Goal: Contribute content: Contribute content

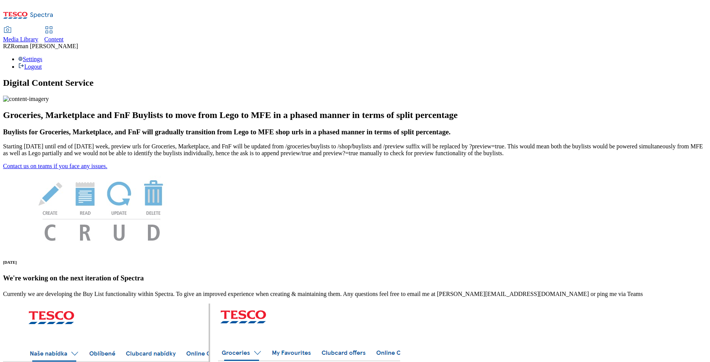
click at [64, 36] on div "Content" at bounding box center [53, 39] width 19 height 7
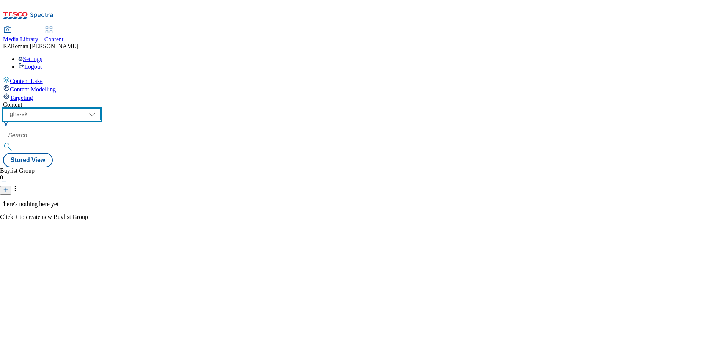
click at [101, 108] on select "ghs-roi ghs-uk ighs-cz ighs-hu ighs-sk" at bounding box center [52, 114] width 98 height 12
click at [99, 108] on select "ghs-roi ghs-uk ighs-cz ighs-hu ighs-sk" at bounding box center [52, 114] width 98 height 12
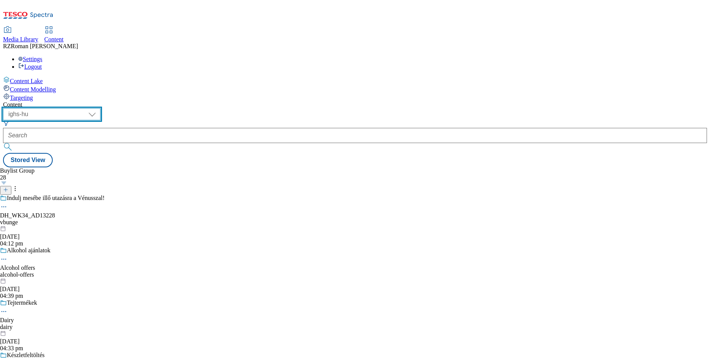
click at [101, 108] on select "ghs-roi ghs-uk ighs-cz ighs-hu ighs-sk" at bounding box center [52, 114] width 98 height 12
select select "ighs-sk"
click at [99, 108] on select "ghs-roi ghs-uk ighs-cz ighs-hu ighs-sk" at bounding box center [52, 114] width 98 height 12
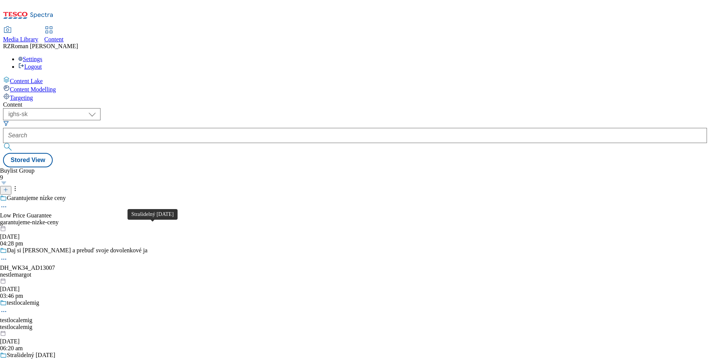
click at [55, 352] on div "Strašidelný Halloween" at bounding box center [31, 355] width 49 height 7
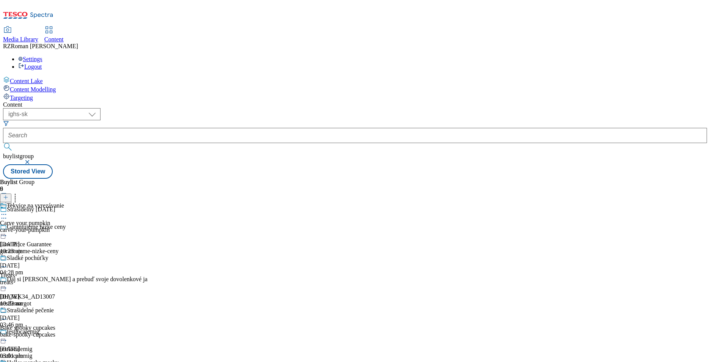
click at [64, 202] on div "Tekvice na vyrezávanie Carve your pumpkin carve-your-pumpkin 1 Oct 2025 10:23 am" at bounding box center [32, 228] width 64 height 52
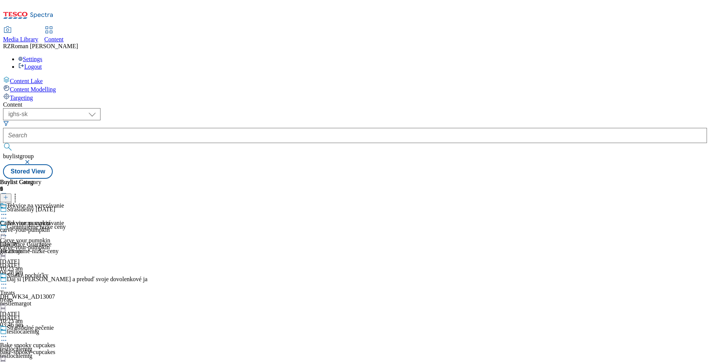
click at [8, 228] on icon at bounding box center [4, 232] width 8 height 8
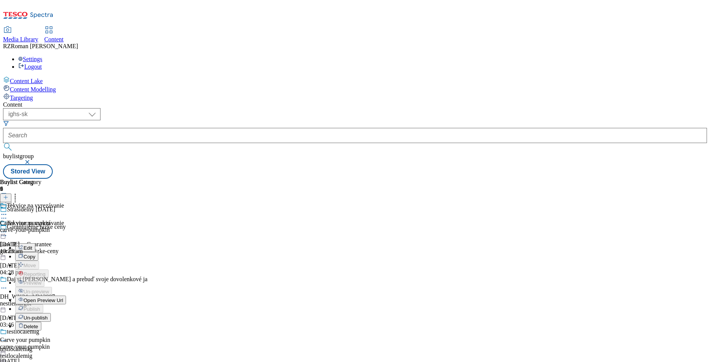
click at [63, 297] on span "Open Preview Url" at bounding box center [43, 300] width 39 height 6
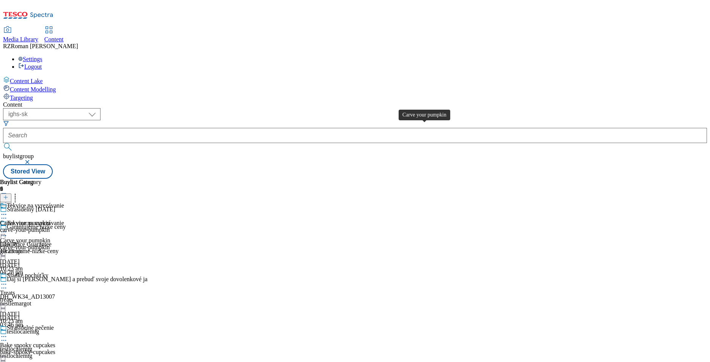
click at [50, 220] on div "Carve your pumpkin" at bounding box center [25, 223] width 50 height 7
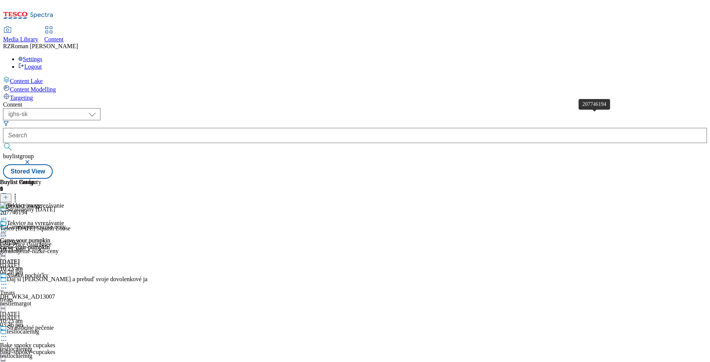
click at [27, 209] on span "207746194" at bounding box center [13, 212] width 27 height 7
click at [8, 228] on icon at bounding box center [4, 232] width 8 height 8
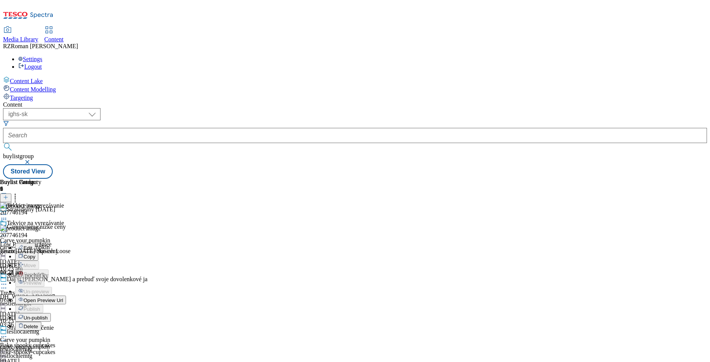
click at [35, 243] on button "Edit" at bounding box center [25, 247] width 20 height 9
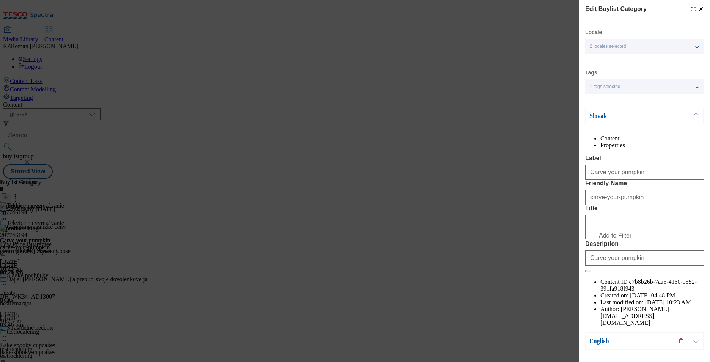
click at [641, 118] on p "Slovak" at bounding box center [630, 116] width 80 height 8
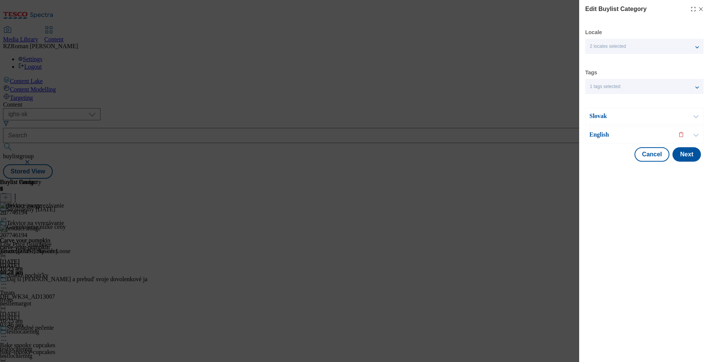
click at [641, 118] on p "Slovak" at bounding box center [630, 116] width 80 height 8
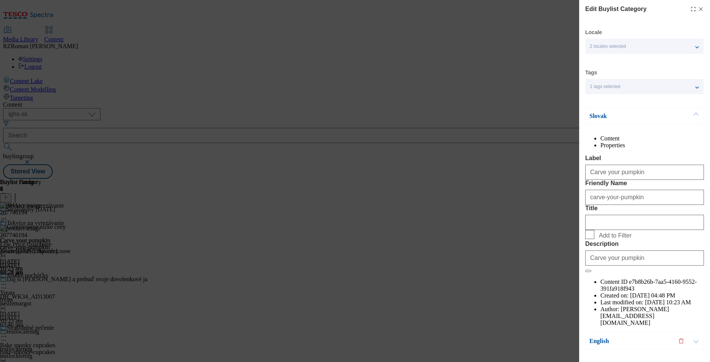
scroll to position [29, 0]
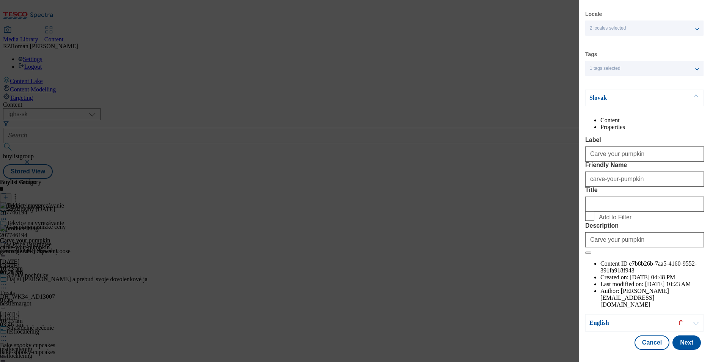
click at [624, 325] on p "English" at bounding box center [630, 323] width 80 height 8
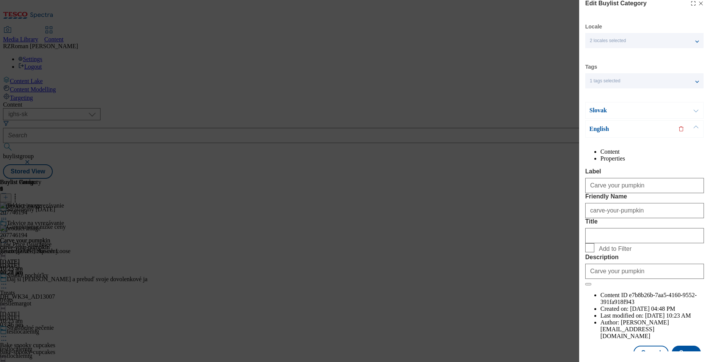
scroll to position [0, 0]
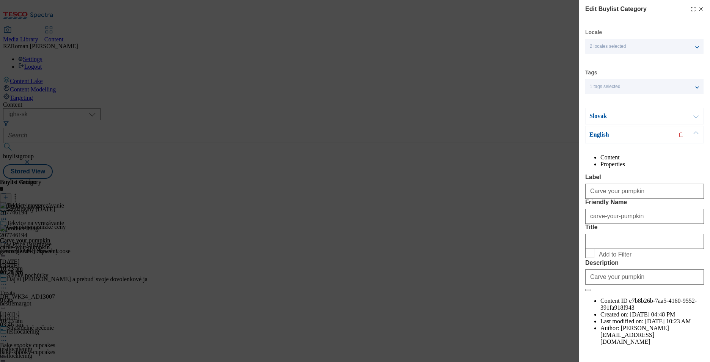
click at [628, 118] on p "Slovak" at bounding box center [630, 116] width 80 height 8
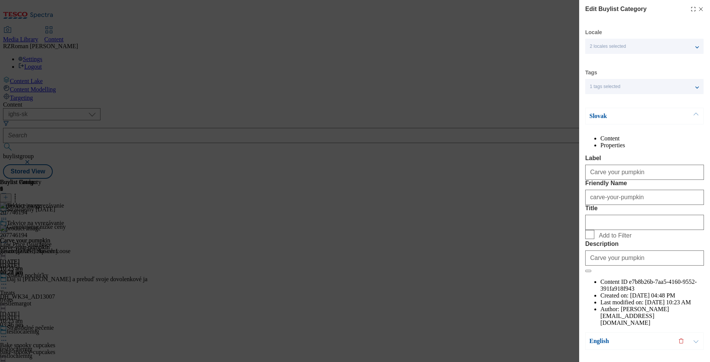
click at [451, 225] on div "Edit Buylist Category Locale 2 locales selected Slovak English Tags 1 tags sele…" at bounding box center [355, 181] width 710 height 362
click at [698, 9] on icon "Modal" at bounding box center [701, 9] width 6 height 6
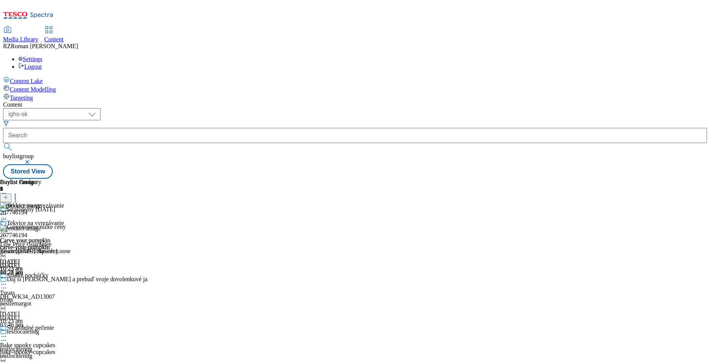
click at [5, 231] on circle at bounding box center [3, 231] width 1 height 1
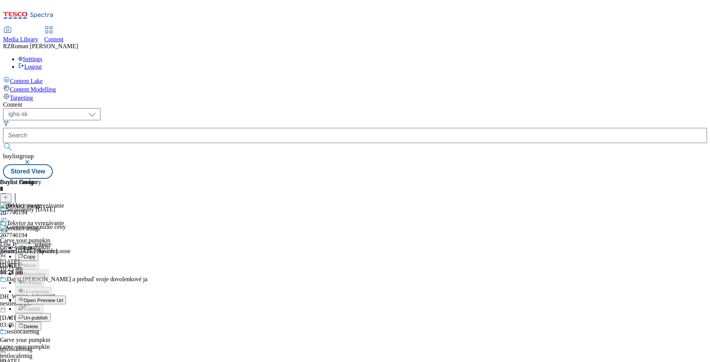
click at [35, 243] on button "Edit" at bounding box center [25, 247] width 20 height 9
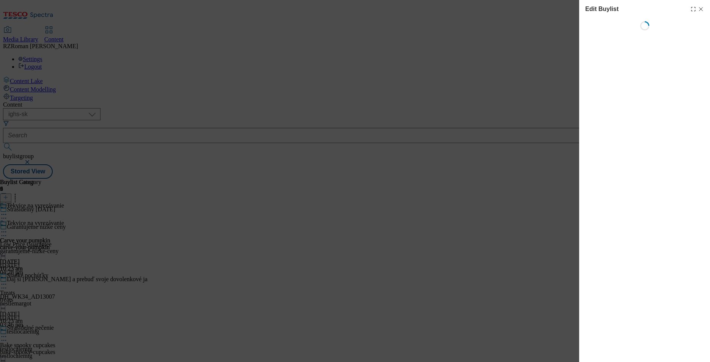
select select "evergreen"
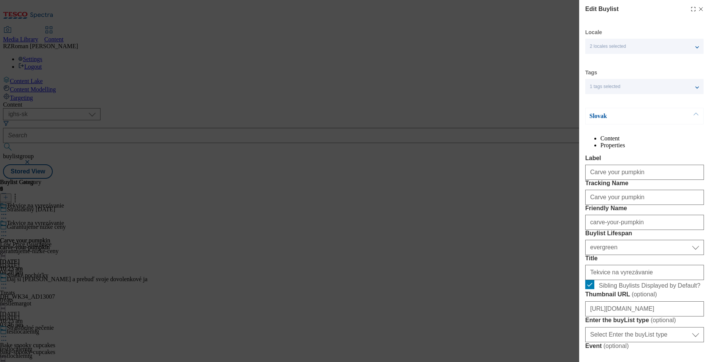
select select "Banner"
click at [466, 161] on div "Edit Buylist Locale 2 locales selected Slovak English Tags 1 tags selected buyl…" at bounding box center [355, 181] width 710 height 362
click at [700, 9] on line "Modal" at bounding box center [701, 9] width 3 height 3
select select "evergreen"
select select "Banner"
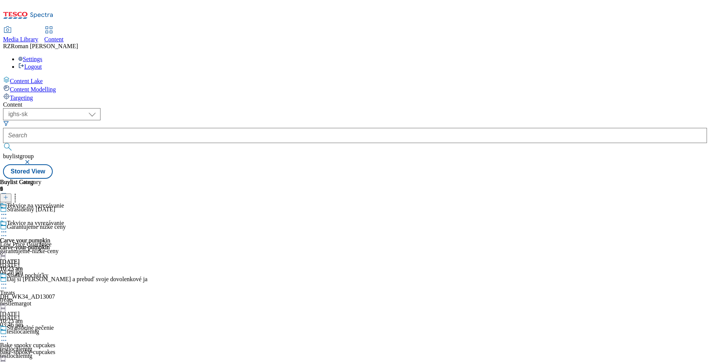
scroll to position [118, 0]
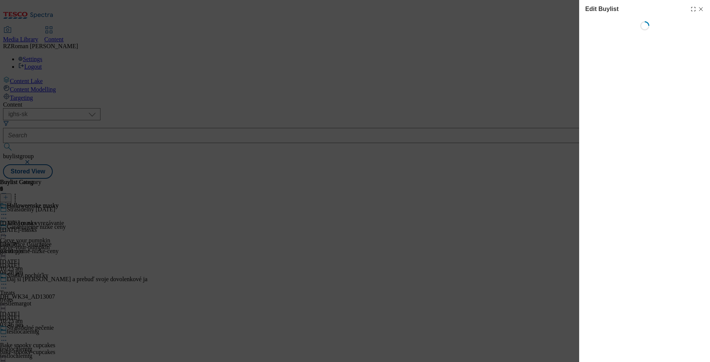
select select "evergreen"
select select "Banner"
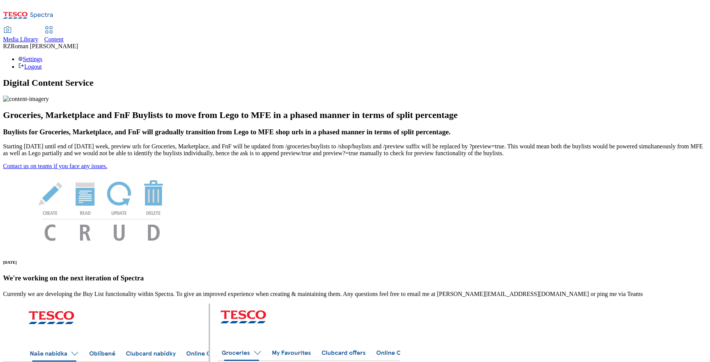
click at [64, 36] on span "Content" at bounding box center [53, 39] width 19 height 6
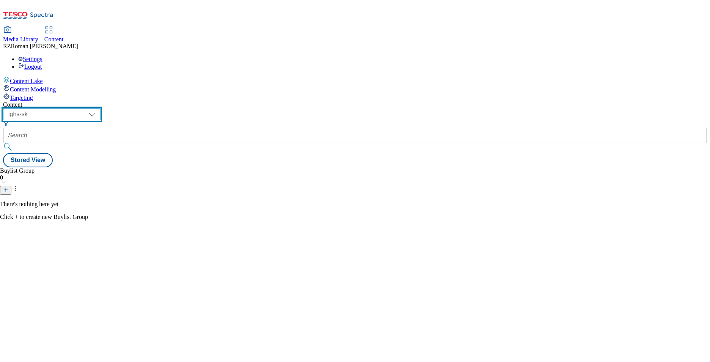
click at [101, 108] on select "ghs-roi ghs-uk ighs-cz ighs-hu ighs-sk" at bounding box center [52, 114] width 98 height 12
select select "ighs-cz"
click at [99, 108] on select "ghs-roi ghs-uk ighs-cz ighs-hu ighs-sk" at bounding box center [52, 114] width 98 height 12
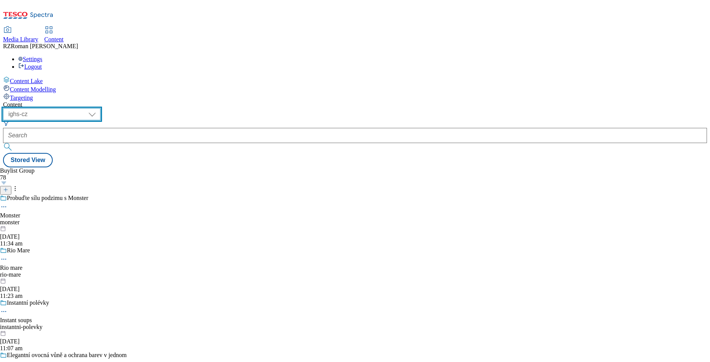
scroll to position [510, 0]
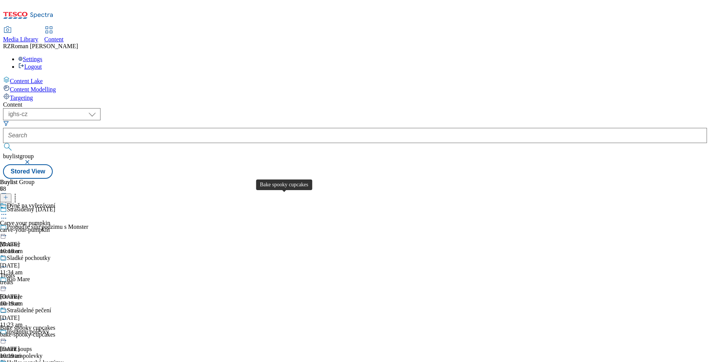
scroll to position [137, 0]
click at [64, 359] on div "Halloweenské kostýmy" at bounding box center [35, 362] width 57 height 7
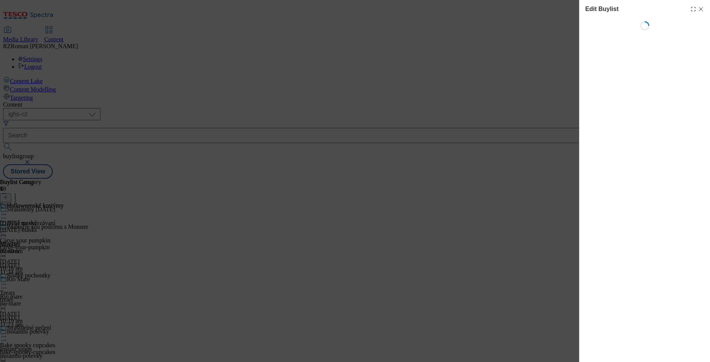
select select "evergreen"
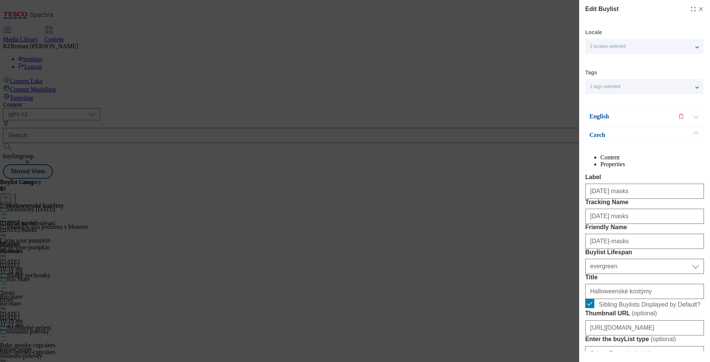
select select "Banner"
click at [623, 120] on p "English" at bounding box center [630, 117] width 80 height 8
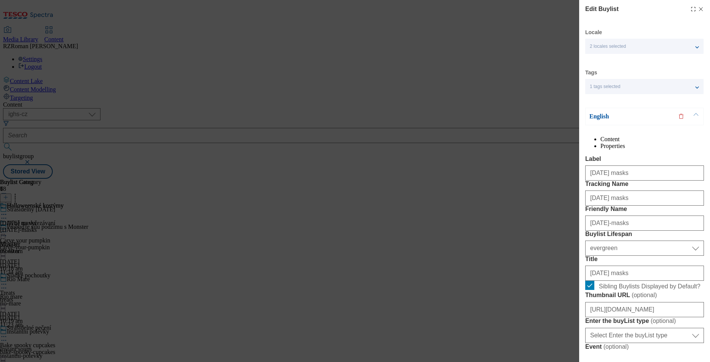
click at [454, 247] on div "Edit Buylist Locale 2 locales selected English Czech Tags 1 tags selected buyli…" at bounding box center [355, 181] width 710 height 362
click at [698, 8] on icon "Modal" at bounding box center [701, 9] width 6 height 6
select select "evergreen"
select select "Banner"
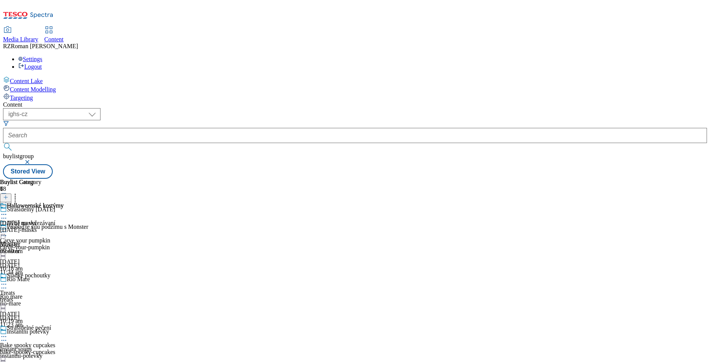
scroll to position [101, 0]
click at [64, 202] on div "Halloweenské kostýmy" at bounding box center [35, 205] width 57 height 7
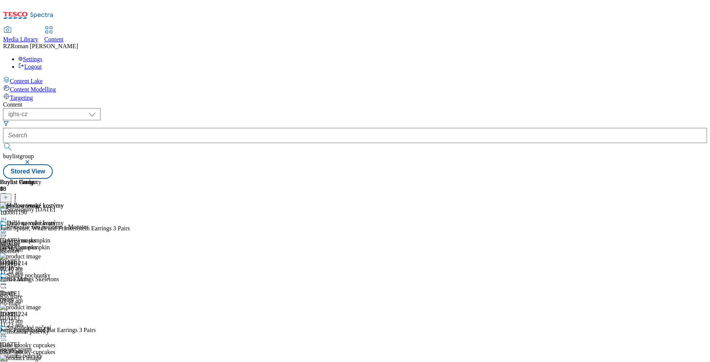
click at [8, 228] on icon at bounding box center [4, 232] width 8 height 8
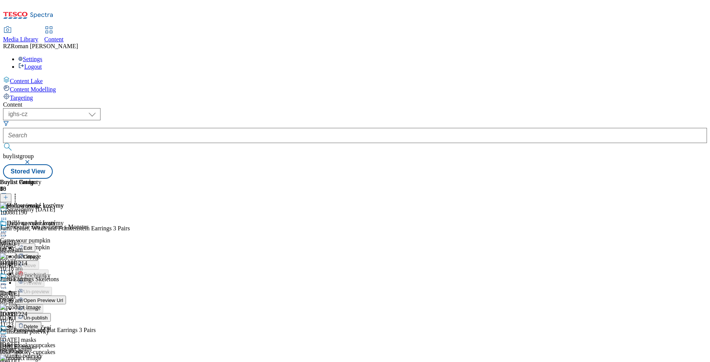
click at [35, 243] on button "Edit" at bounding box center [25, 247] width 20 height 9
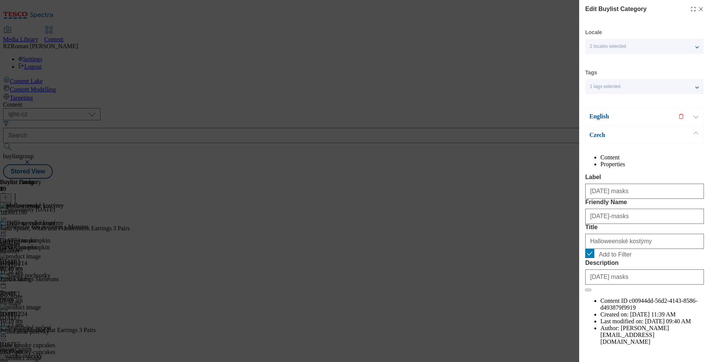
click at [277, 162] on div "Edit Buylist Category Locale 2 locales selected English Czech Tags 1 tags selec…" at bounding box center [355, 181] width 710 height 362
click at [698, 9] on icon "Modal" at bounding box center [701, 9] width 6 height 6
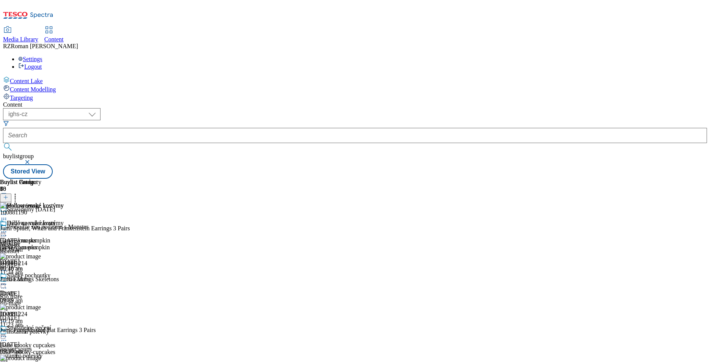
scroll to position [149, 0]
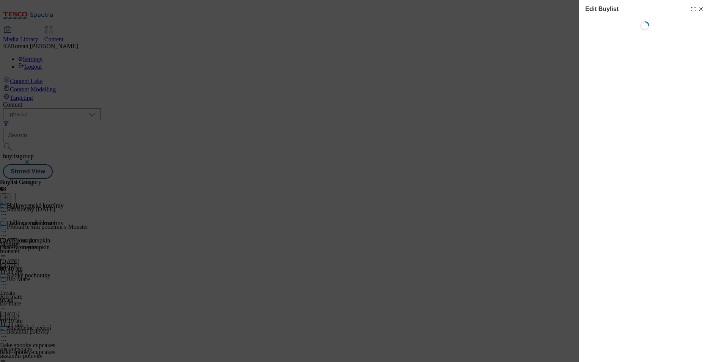
select select "evergreen"
select select "Banner"
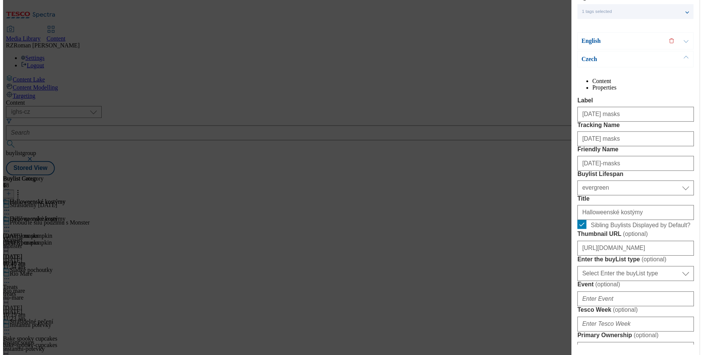
scroll to position [75, 0]
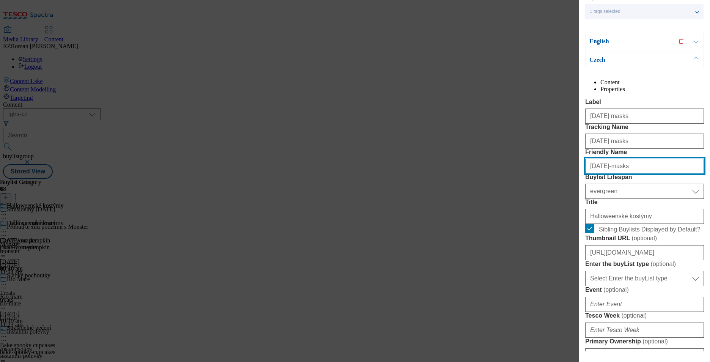
drag, startPoint x: 627, startPoint y: 206, endPoint x: 587, endPoint y: 207, distance: 39.9
click at [587, 174] on input "halloween-masks" at bounding box center [644, 166] width 119 height 15
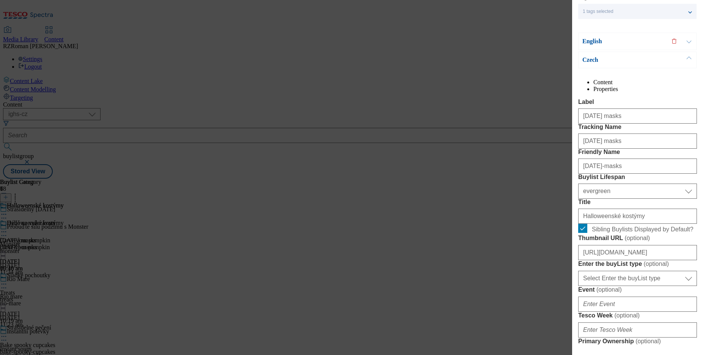
click at [445, 201] on div "Edit Buylist Locale 2 locales selected English Czech Tags 1 tags selected buyli…" at bounding box center [351, 177] width 703 height 355
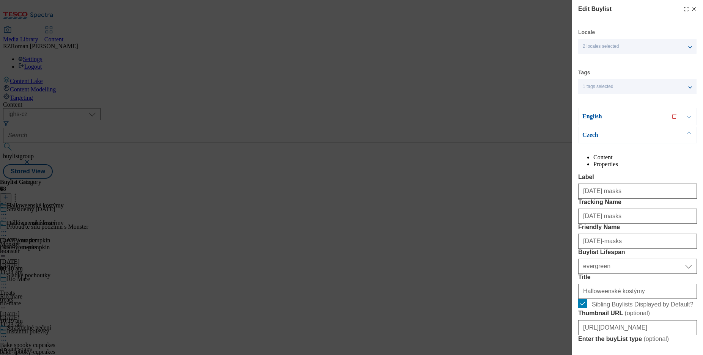
click at [691, 9] on icon "Modal" at bounding box center [694, 9] width 6 height 6
select select "evergreen"
select select "Banner"
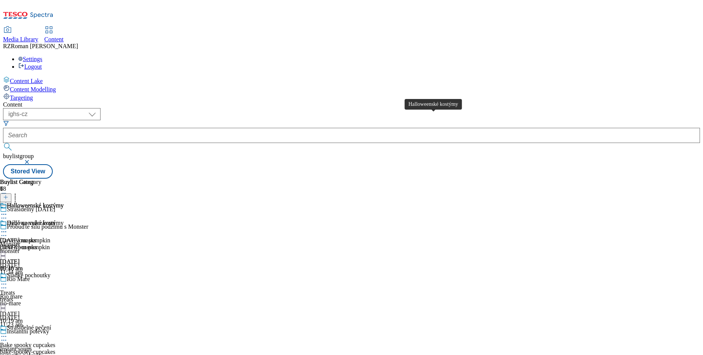
click at [64, 220] on div "Halloweenské kostýmy" at bounding box center [35, 223] width 57 height 7
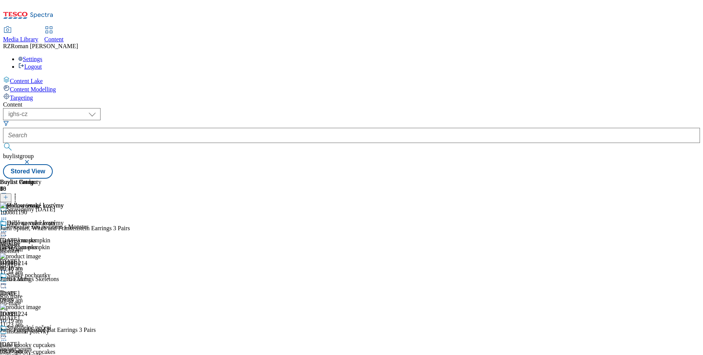
click at [64, 220] on div "Halloweenské kostýmy" at bounding box center [32, 228] width 64 height 17
click at [8, 228] on icon at bounding box center [4, 232] width 8 height 8
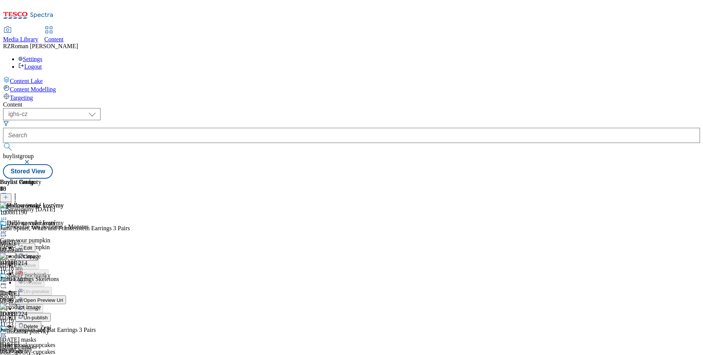
click at [35, 243] on button "Edit" at bounding box center [25, 247] width 20 height 9
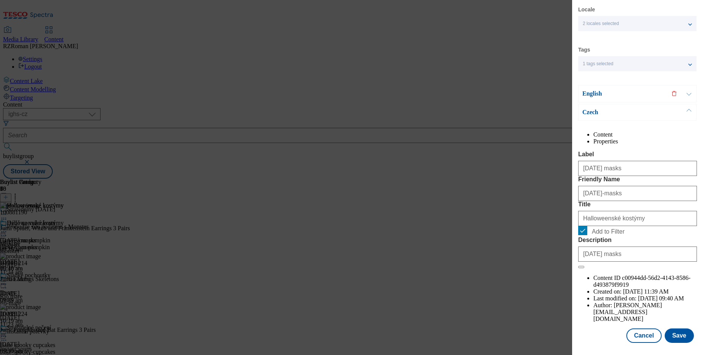
scroll to position [37, 0]
drag, startPoint x: 582, startPoint y: 211, endPoint x: 625, endPoint y: 211, distance: 42.5
click at [625, 201] on input "halloween-masks" at bounding box center [637, 193] width 119 height 15
click at [634, 186] on form "Label Halloween masks Friendly Name halloween-masks Title Halloweenské kostýmy …" at bounding box center [637, 210] width 119 height 118
drag, startPoint x: 579, startPoint y: 205, endPoint x: 619, endPoint y: 211, distance: 41.0
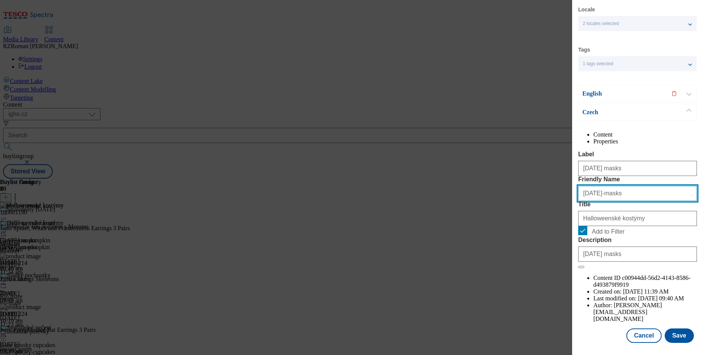
click at [619, 201] on input "halloween-masks" at bounding box center [637, 193] width 119 height 15
click at [632, 183] on label "Friendly Name" at bounding box center [637, 179] width 119 height 7
click at [0, 0] on input "halloween-masks" at bounding box center [0, 0] width 0 height 0
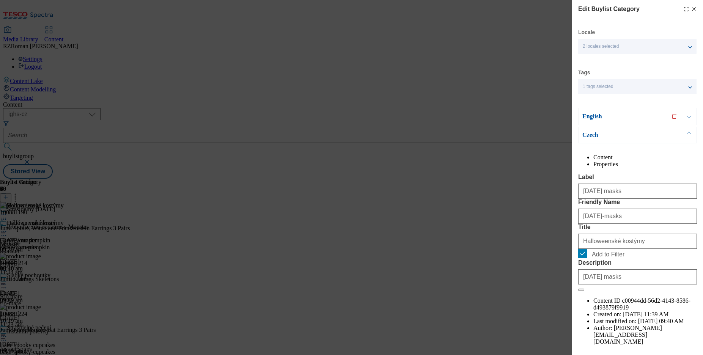
click at [691, 10] on icon "Modal" at bounding box center [694, 9] width 6 height 6
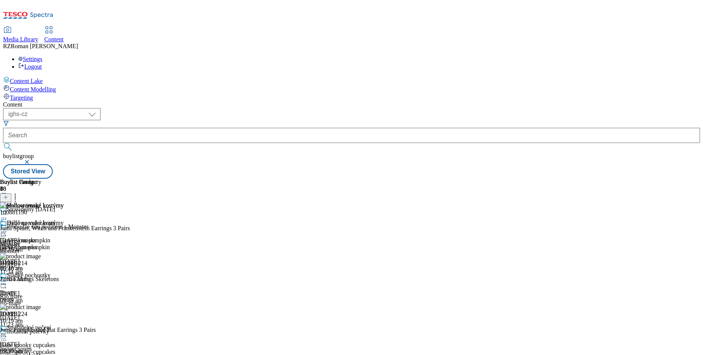
click at [8, 280] on icon at bounding box center [4, 284] width 8 height 8
click at [35, 296] on button "Edit" at bounding box center [25, 300] width 20 height 9
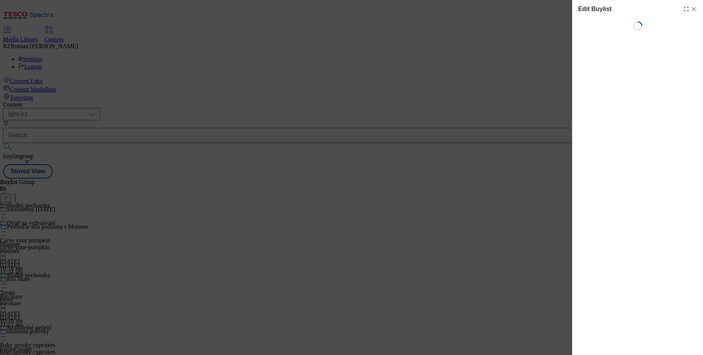
select select "evergreen"
select select "Banner"
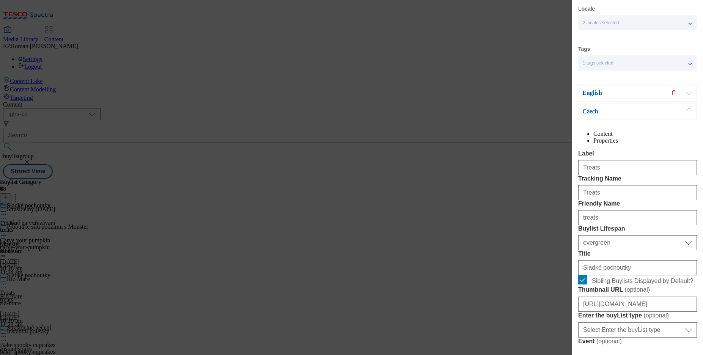
scroll to position [24, 0]
drag, startPoint x: 585, startPoint y: 261, endPoint x: 610, endPoint y: 259, distance: 24.8
click at [610, 225] on input "treats" at bounding box center [637, 216] width 119 height 15
click at [598, 225] on input "treats" at bounding box center [637, 216] width 119 height 15
click at [586, 225] on input "treats" at bounding box center [637, 216] width 119 height 15
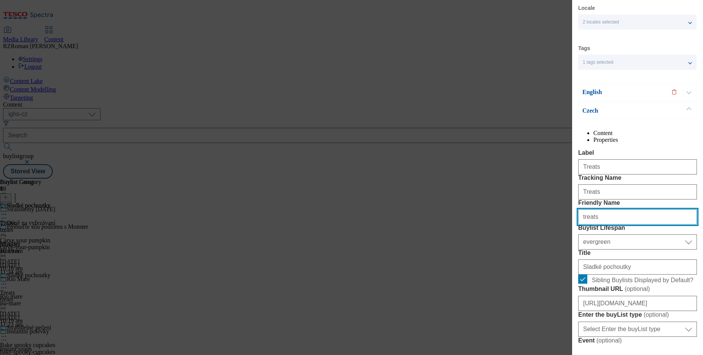
click at [586, 225] on input "treats" at bounding box center [637, 216] width 119 height 15
click at [603, 225] on input "treats" at bounding box center [637, 216] width 119 height 15
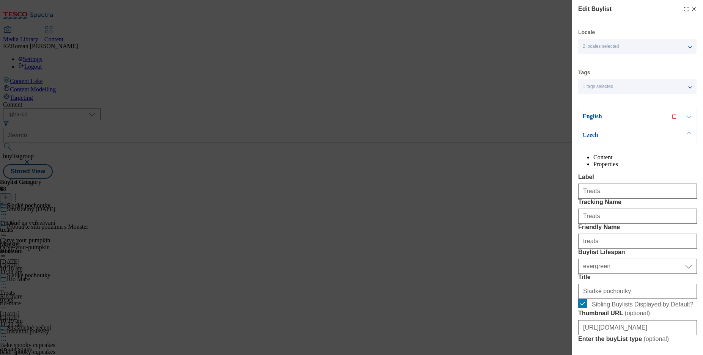
click at [691, 10] on icon "Modal" at bounding box center [694, 9] width 6 height 6
select select "evergreen"
select select "Banner"
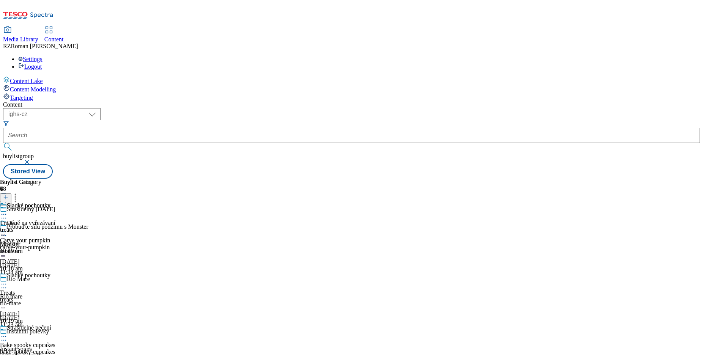
scroll to position [118, 0]
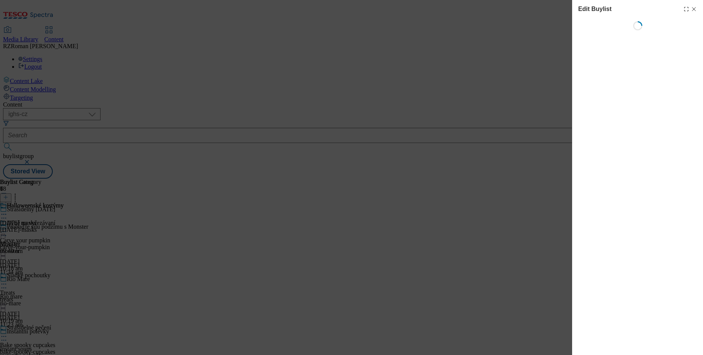
select select "evergreen"
select select "Banner"
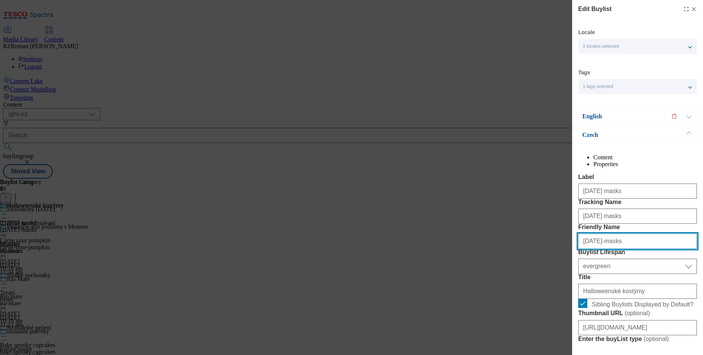
drag, startPoint x: 583, startPoint y: 282, endPoint x: 632, endPoint y: 280, distance: 49.7
click at [632, 249] on input "halloween-masks" at bounding box center [637, 241] width 119 height 15
click at [691, 9] on icon "Modal" at bounding box center [694, 9] width 6 height 6
select select "evergreen"
select select "Banner"
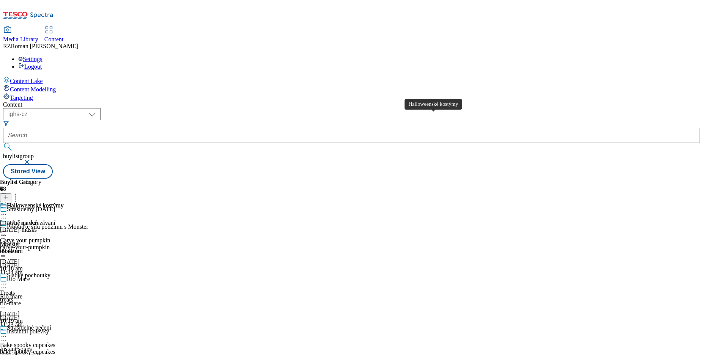
click at [64, 202] on div "Halloweenské kostýmy" at bounding box center [35, 205] width 57 height 7
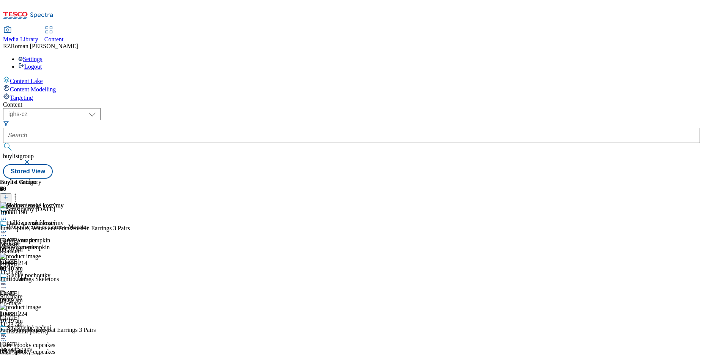
click at [6, 231] on circle at bounding box center [5, 231] width 1 height 1
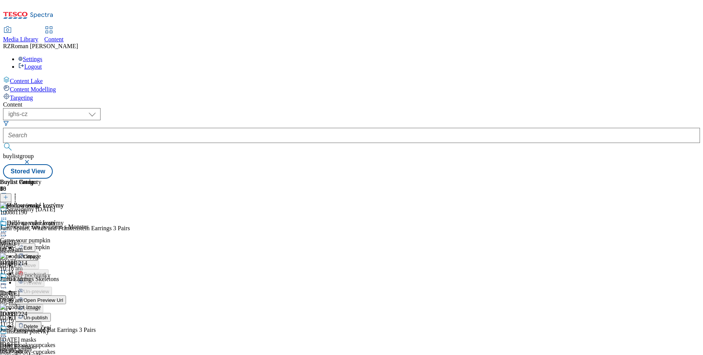
click at [35, 243] on button "Edit" at bounding box center [25, 247] width 20 height 9
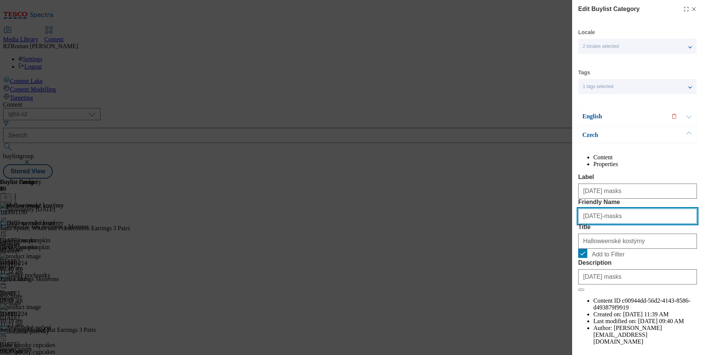
drag, startPoint x: 583, startPoint y: 245, endPoint x: 627, endPoint y: 250, distance: 44.3
click at [627, 224] on input "halloween-masks" at bounding box center [637, 216] width 119 height 15
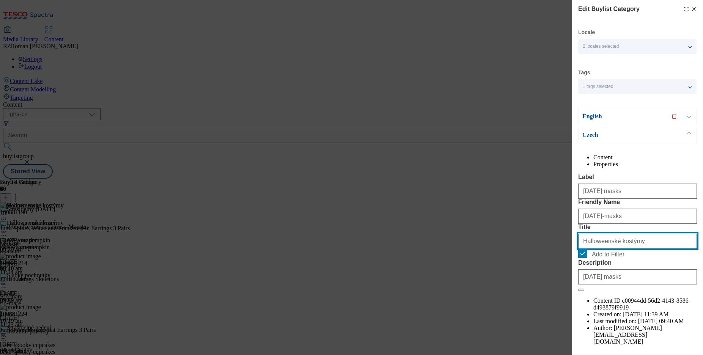
drag, startPoint x: 584, startPoint y: 283, endPoint x: 634, endPoint y: 284, distance: 50.5
click at [634, 249] on input "Halloweenské kostýmy" at bounding box center [637, 241] width 119 height 15
click at [374, 59] on div "Edit Buylist Category Locale 2 locales selected English Czech Tags 1 tags selec…" at bounding box center [351, 177] width 703 height 355
click at [692, 9] on line "Modal" at bounding box center [693, 9] width 3 height 3
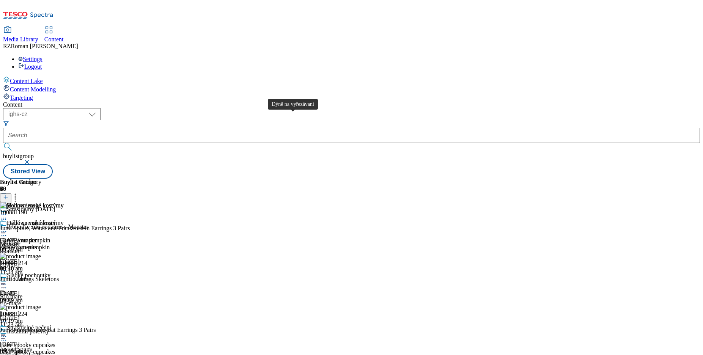
click at [55, 220] on span "Dýně na vyřezávaní" at bounding box center [31, 224] width 49 height 8
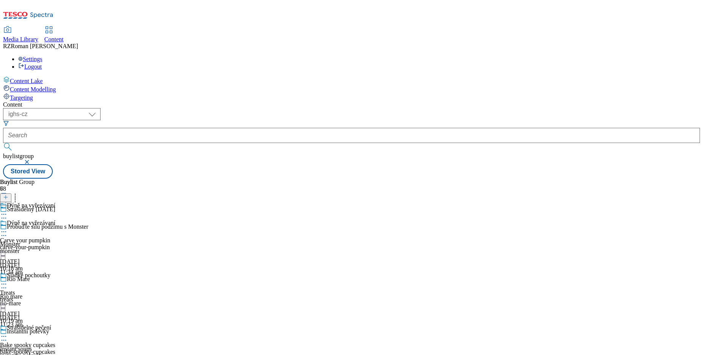
click at [3, 231] on circle at bounding box center [2, 231] width 1 height 1
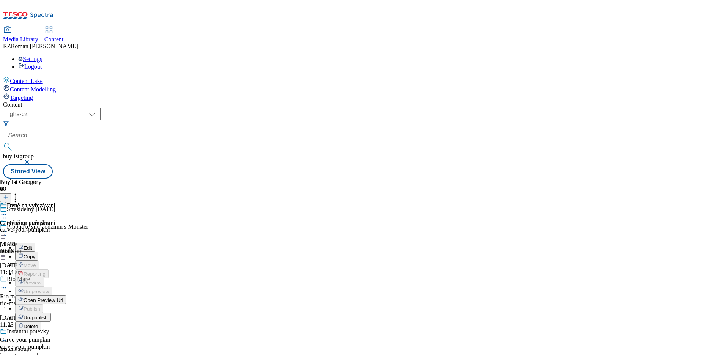
click at [66, 296] on button "Open Preview Url" at bounding box center [40, 300] width 51 height 9
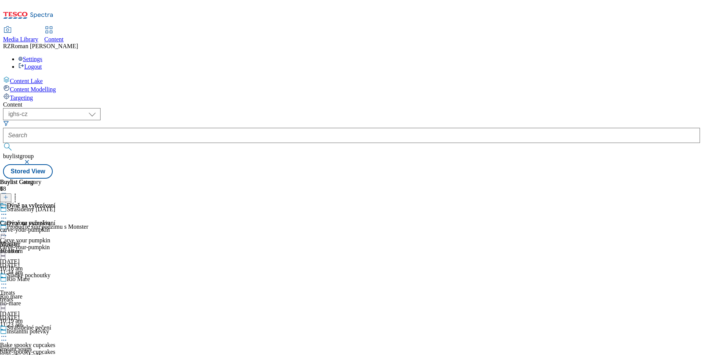
click at [64, 272] on div "Sladké pochoutky Treats treats 19 Sept 2025 10:19 am" at bounding box center [32, 298] width 64 height 52
click at [51, 324] on div "Strašidelné pečení" at bounding box center [29, 327] width 44 height 7
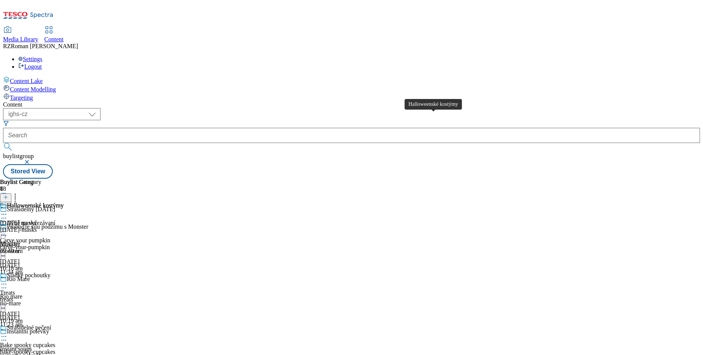
click at [64, 202] on span "Halloweenské kostýmy" at bounding box center [35, 206] width 57 height 8
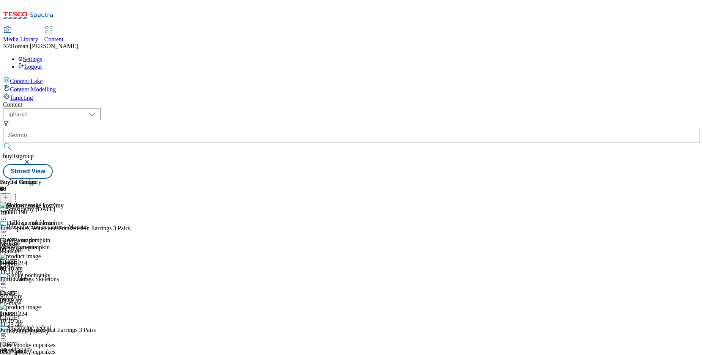
click at [6, 231] on circle at bounding box center [5, 231] width 1 height 1
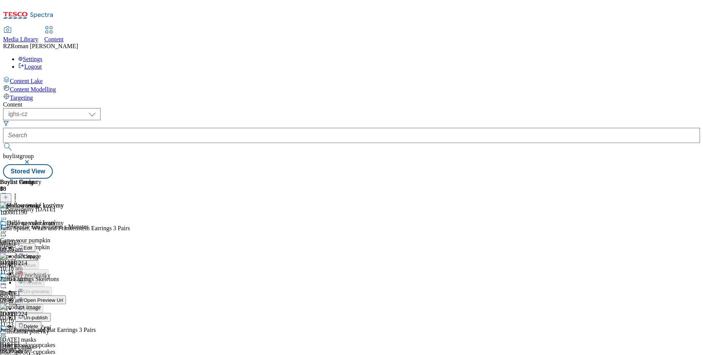
click at [35, 243] on button "Edit" at bounding box center [25, 247] width 20 height 9
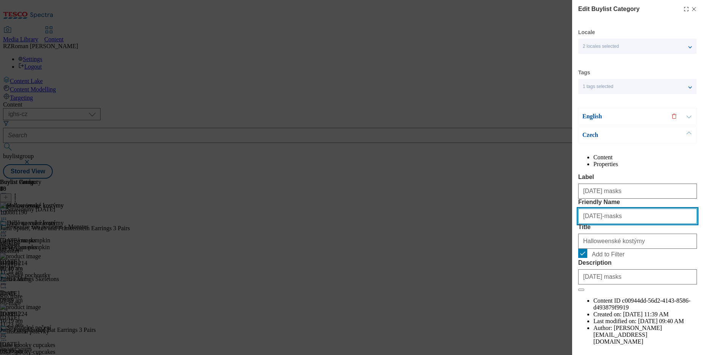
click at [627, 224] on input "halloween-masks" at bounding box center [637, 216] width 119 height 15
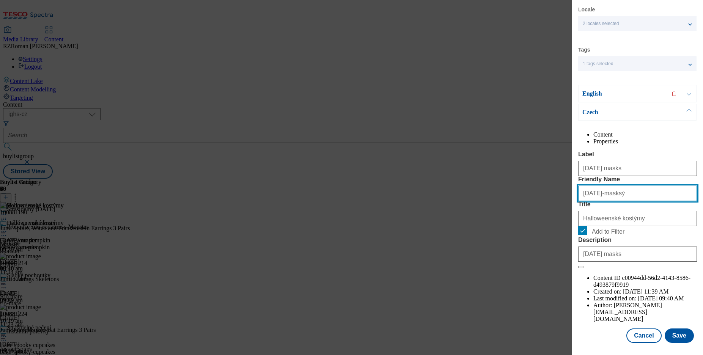
scroll to position [37, 0]
type input "halloween-masksý"
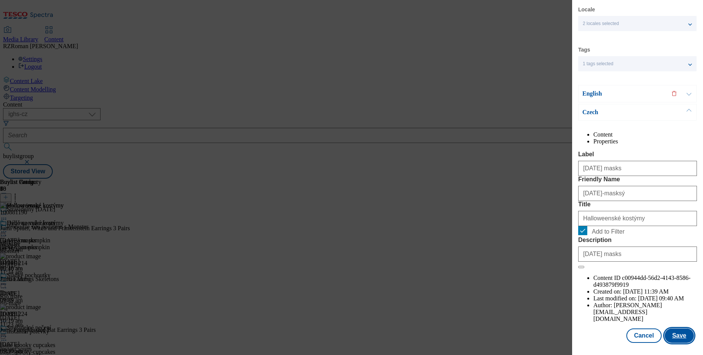
click at [678, 339] on button "Save" at bounding box center [679, 336] width 29 height 14
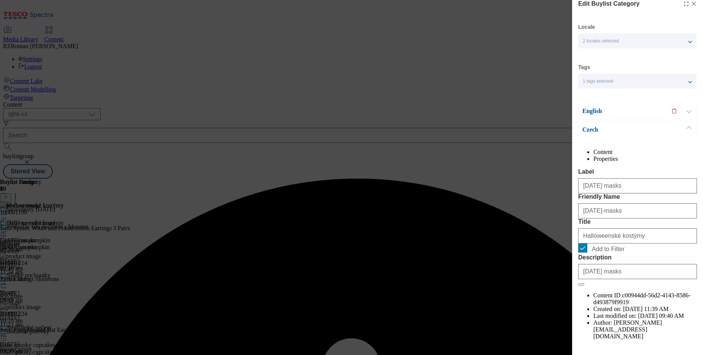
scroll to position [0, 0]
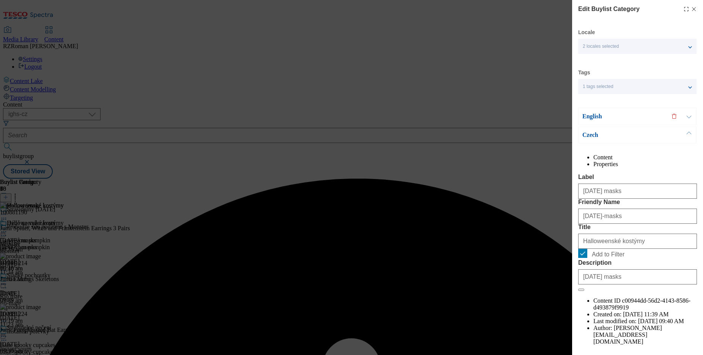
click at [616, 120] on p "English" at bounding box center [622, 117] width 80 height 8
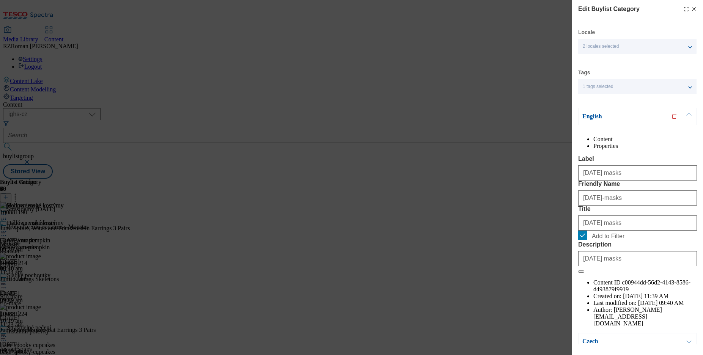
click at [604, 116] on p "English" at bounding box center [622, 117] width 80 height 8
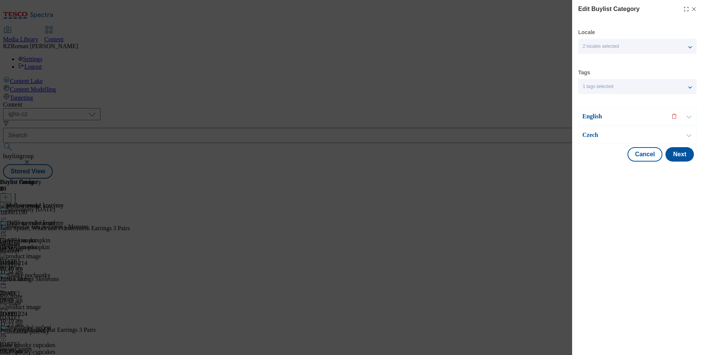
click at [606, 132] on p "Czech" at bounding box center [622, 135] width 80 height 8
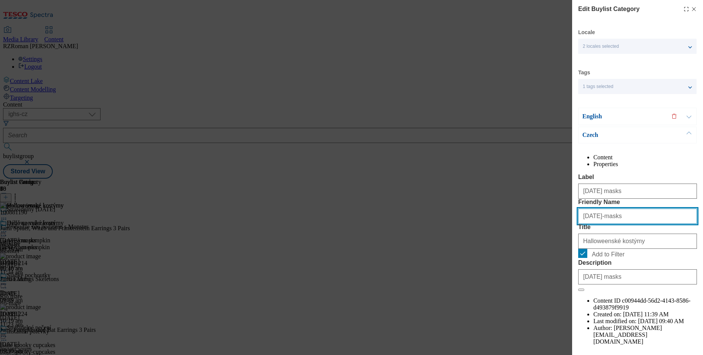
click at [639, 224] on input "halloween-masks" at bounding box center [637, 216] width 119 height 15
type input "halloween-masksý"
click at [618, 118] on p "English" at bounding box center [622, 117] width 80 height 8
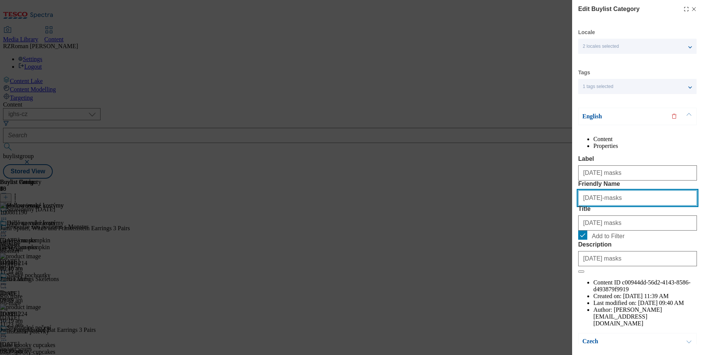
drag, startPoint x: 640, startPoint y: 223, endPoint x: 629, endPoint y: 226, distance: 11.8
click at [629, 206] on input "halloween-masks" at bounding box center [637, 197] width 119 height 15
type input "halloween-masksý"
click at [637, 187] on label "Friendly Name" at bounding box center [637, 184] width 119 height 7
click at [637, 206] on input "halloween-masksý" at bounding box center [637, 197] width 119 height 15
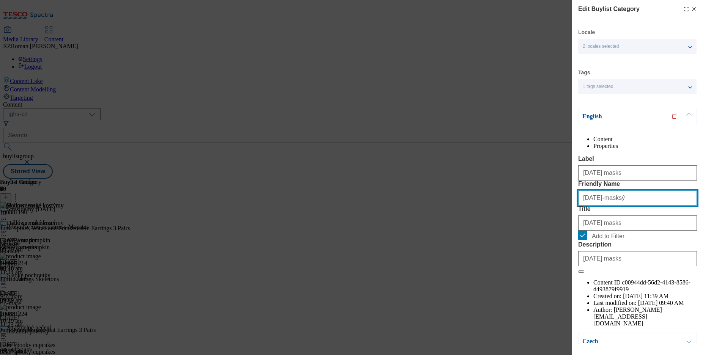
scroll to position [36, 0]
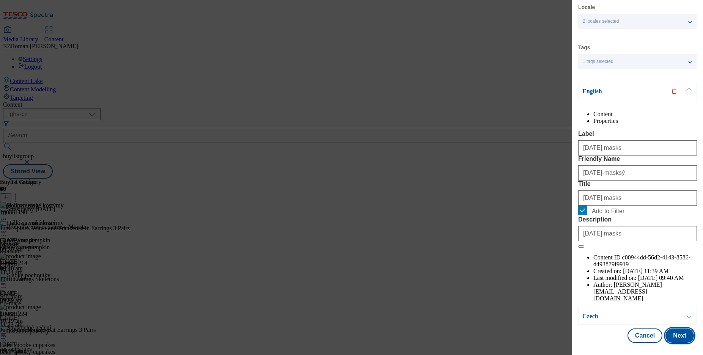
click at [674, 331] on button "Next" at bounding box center [679, 336] width 28 height 14
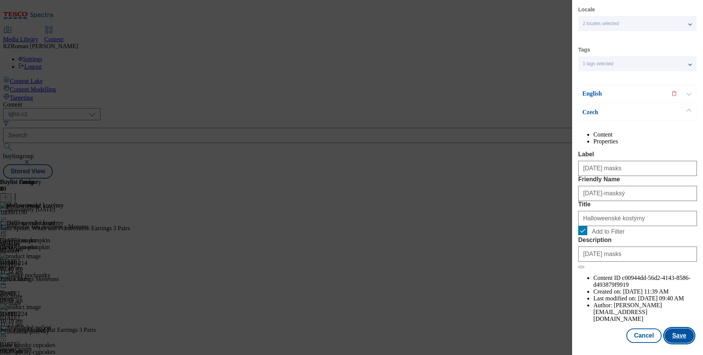
drag, startPoint x: 674, startPoint y: 334, endPoint x: 675, endPoint y: 338, distance: 4.2
drag, startPoint x: 675, startPoint y: 338, endPoint x: 585, endPoint y: 327, distance: 91.0
click at [585, 327] on div "Locale 2 locales selected English Czech Tags 1 tags selected buylist category E…" at bounding box center [637, 174] width 119 height 337
click at [668, 341] on button "Save" at bounding box center [679, 336] width 29 height 14
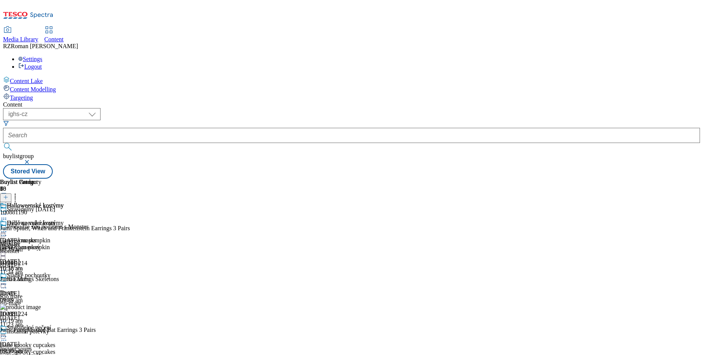
click at [8, 228] on icon at bounding box center [4, 232] width 8 height 8
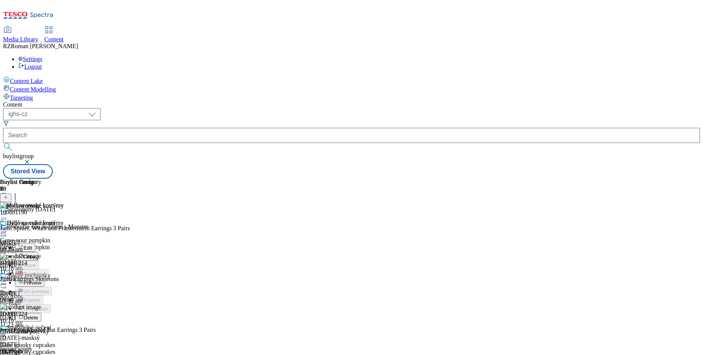
click at [35, 243] on button "Edit" at bounding box center [25, 247] width 20 height 9
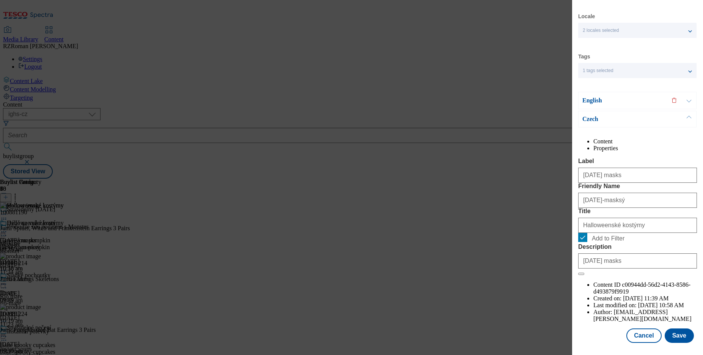
scroll to position [37, 0]
click at [638, 208] on input "halloween-masksý" at bounding box center [637, 200] width 119 height 15
type input "halloween-masks"
click at [642, 186] on form "Label Halloween masks Friendly Name halloween-masks Title Halloweenské kostýmy …" at bounding box center [637, 217] width 119 height 118
click at [635, 115] on p "Czech" at bounding box center [622, 119] width 80 height 8
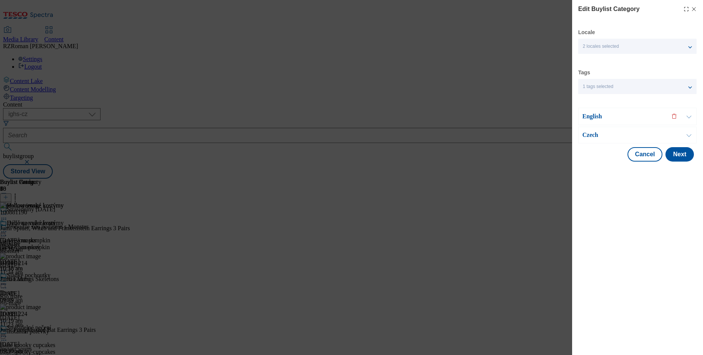
scroll to position [0, 0]
click at [621, 114] on p "English" at bounding box center [622, 117] width 80 height 8
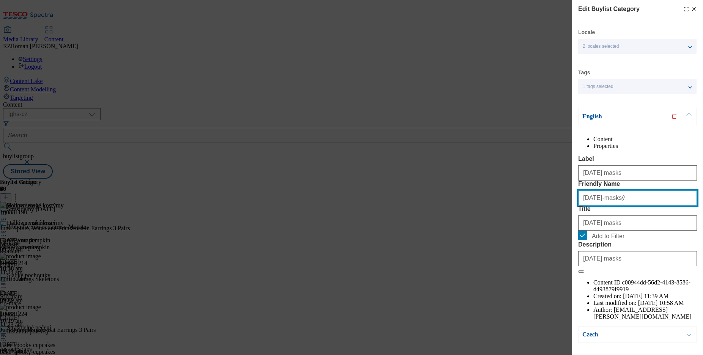
click at [638, 206] on input "halloween-masksý" at bounding box center [637, 197] width 119 height 15
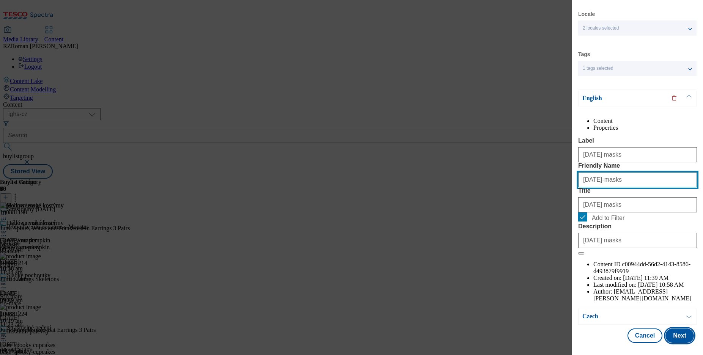
type input "halloween-masks"
click at [680, 334] on button "Next" at bounding box center [679, 336] width 28 height 14
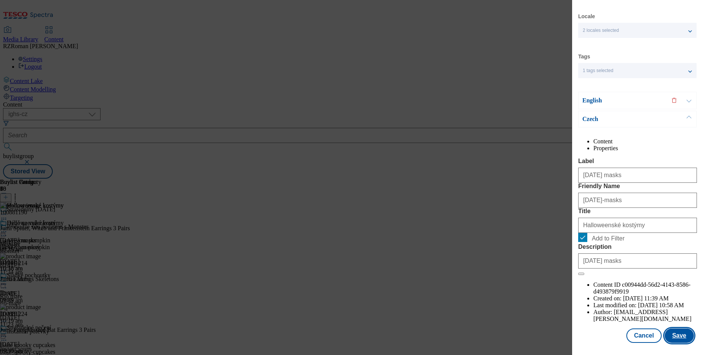
click at [675, 338] on button "Save" at bounding box center [679, 336] width 29 height 14
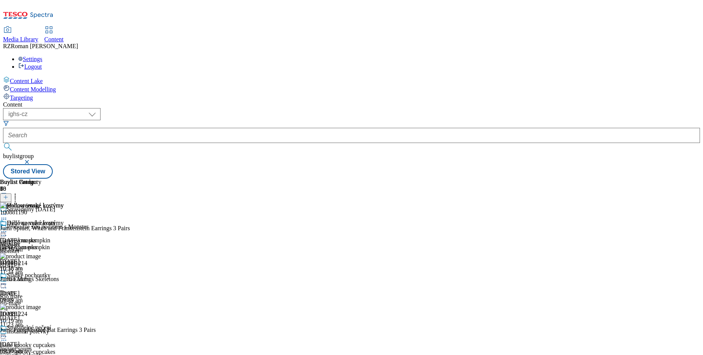
scroll to position [0, 0]
click at [8, 228] on icon at bounding box center [4, 232] width 8 height 8
click at [64, 179] on header "Buylist Category 1" at bounding box center [32, 191] width 64 height 24
click at [8, 228] on icon at bounding box center [4, 232] width 8 height 8
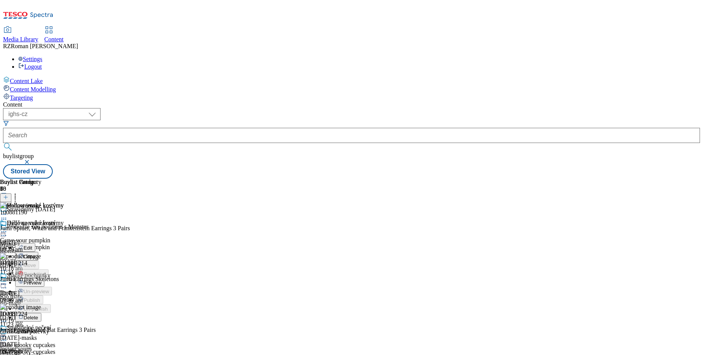
click at [64, 220] on div "Halloweenské kostýmy Edit Copy Move Reporting Preview Un-preview Publish Un-pub…" at bounding box center [32, 291] width 64 height 143
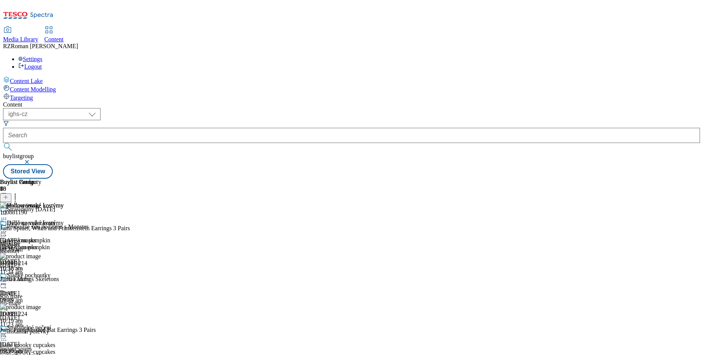
click at [5, 231] on circle at bounding box center [3, 231] width 1 height 1
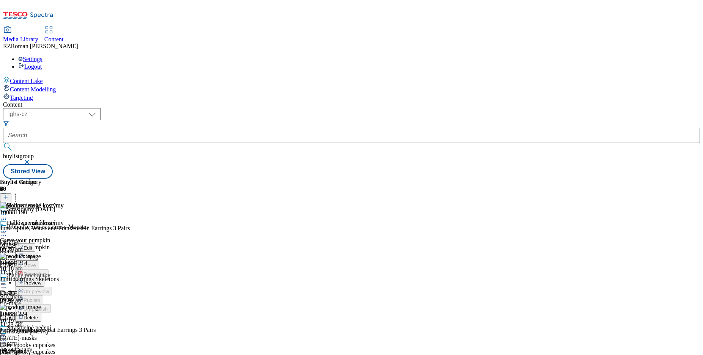
click at [41, 280] on span "Preview" at bounding box center [33, 283] width 18 height 6
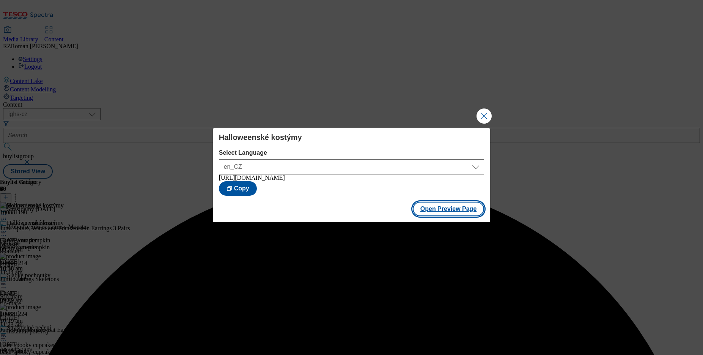
click at [455, 212] on button "Open Preview Page" at bounding box center [449, 209] width 72 height 14
click at [485, 111] on button "Close Modal" at bounding box center [484, 116] width 15 height 15
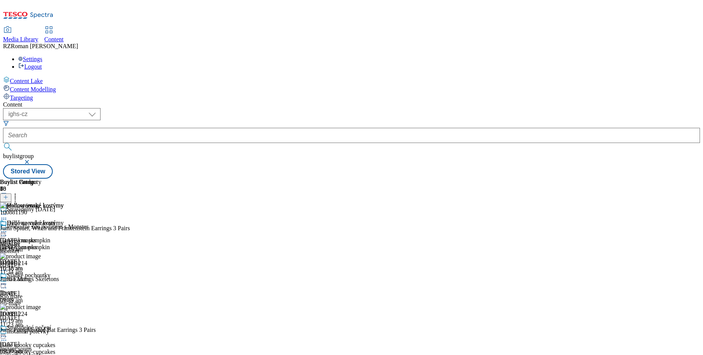
click at [5, 231] on circle at bounding box center [3, 231] width 1 height 1
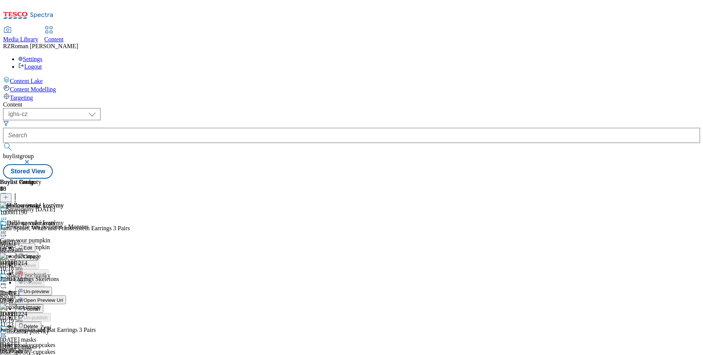
click at [43, 304] on button "Publish" at bounding box center [29, 308] width 28 height 9
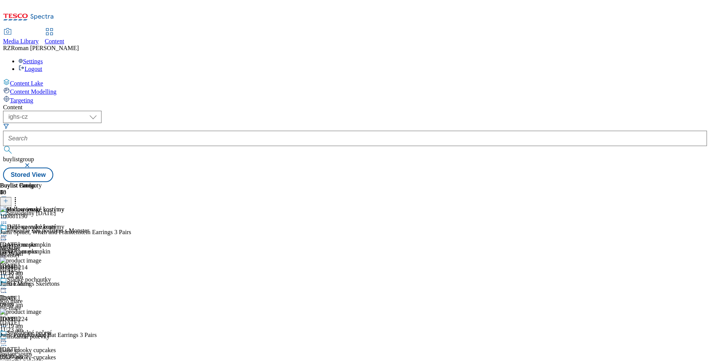
scroll to position [219, 0]
